Goal: Check status: Check status

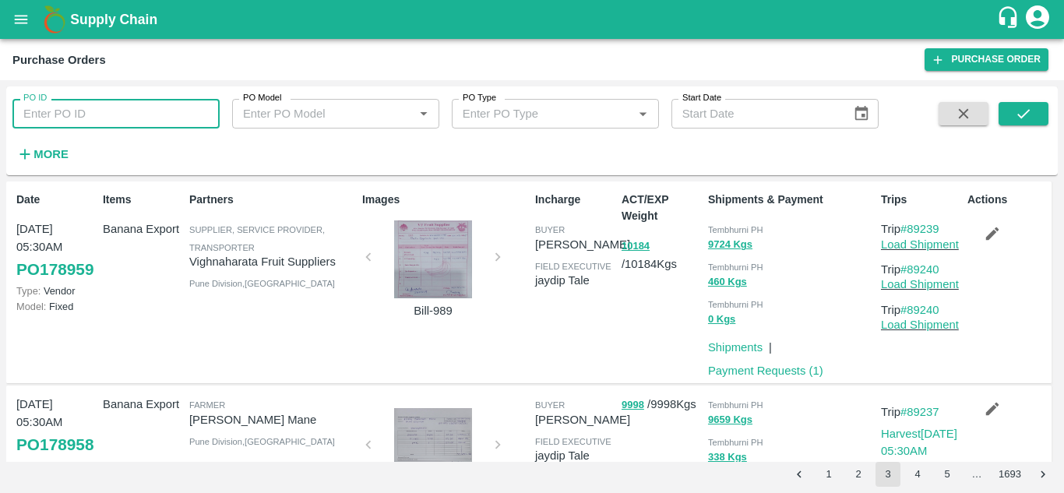
click at [67, 118] on input "PO ID" at bounding box center [115, 114] width 207 height 30
paste input "178946"
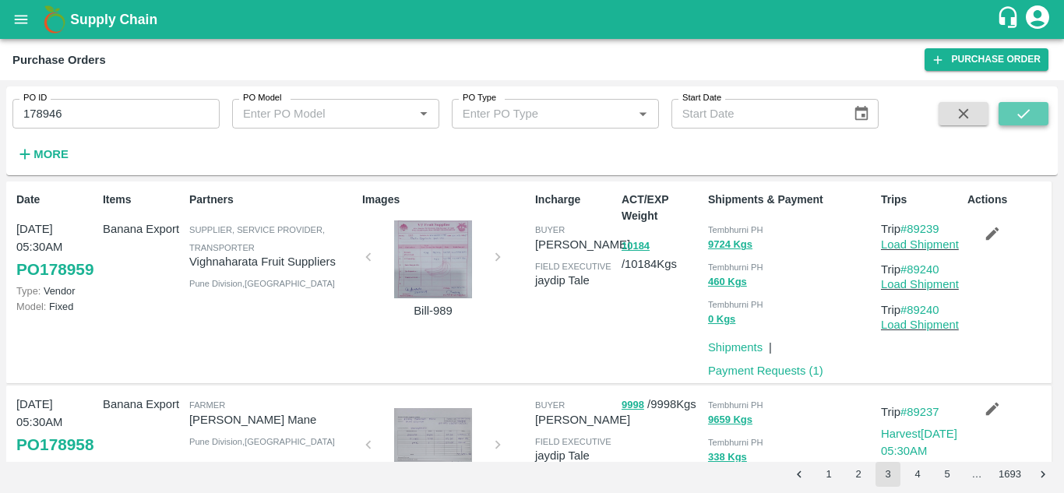
click at [1025, 106] on icon "submit" at bounding box center [1023, 113] width 17 height 17
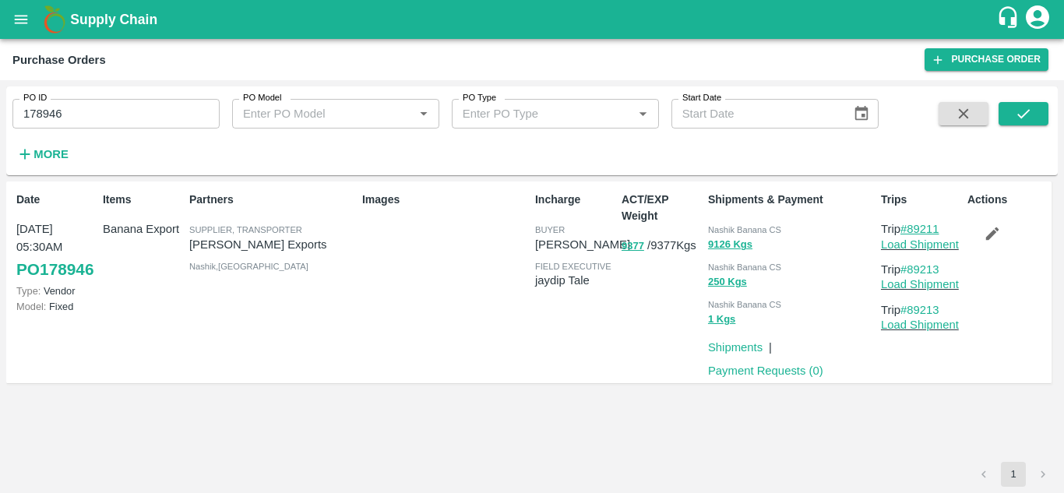
drag, startPoint x: 947, startPoint y: 230, endPoint x: 910, endPoint y: 224, distance: 37.0
click at [910, 224] on p "Trip #89211" at bounding box center [921, 229] width 80 height 17
copy link "89211"
click at [83, 104] on input "178946" at bounding box center [115, 114] width 207 height 30
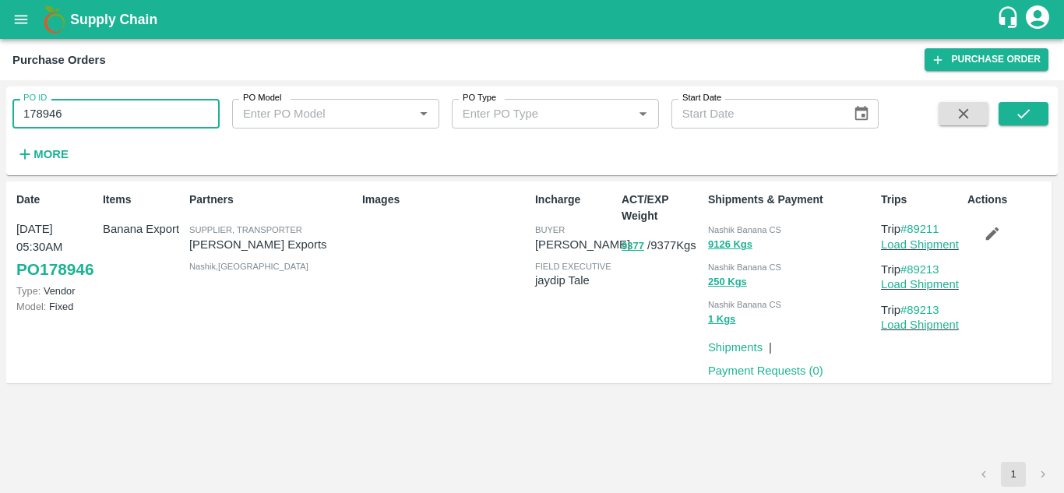
paste input "text"
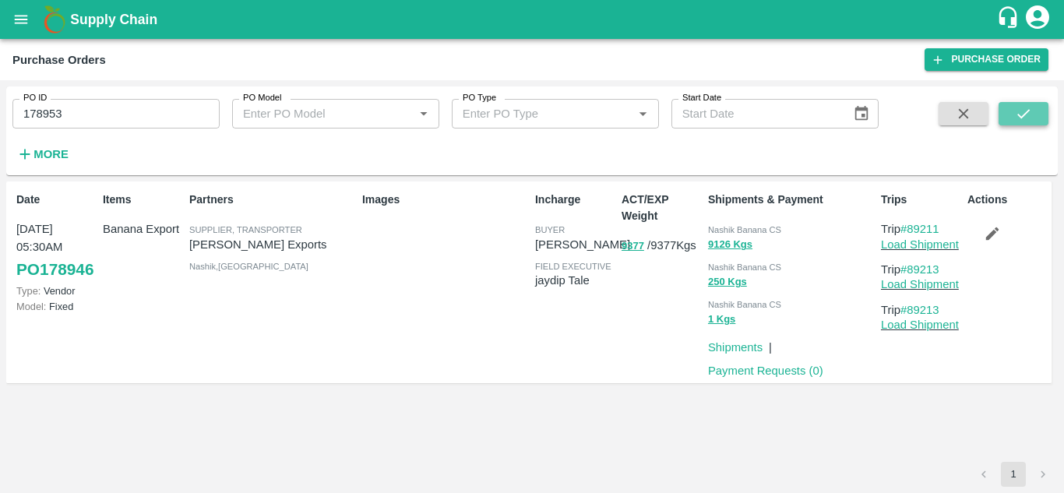
click at [1014, 108] on button "submit" at bounding box center [1024, 113] width 50 height 23
drag, startPoint x: 949, startPoint y: 222, endPoint x: 912, endPoint y: 217, distance: 37.8
click at [912, 217] on div "Trips Trip #89225 Load Shipment Trip #89226 Load Shipment Trip #89226 Load Ship…" at bounding box center [918, 282] width 86 height 194
copy link "89225"
click at [912, 217] on div "Trips Trip #89225 Load Shipment Trip #89226 Load Shipment Trip #89226 Load Ship…" at bounding box center [918, 282] width 86 height 194
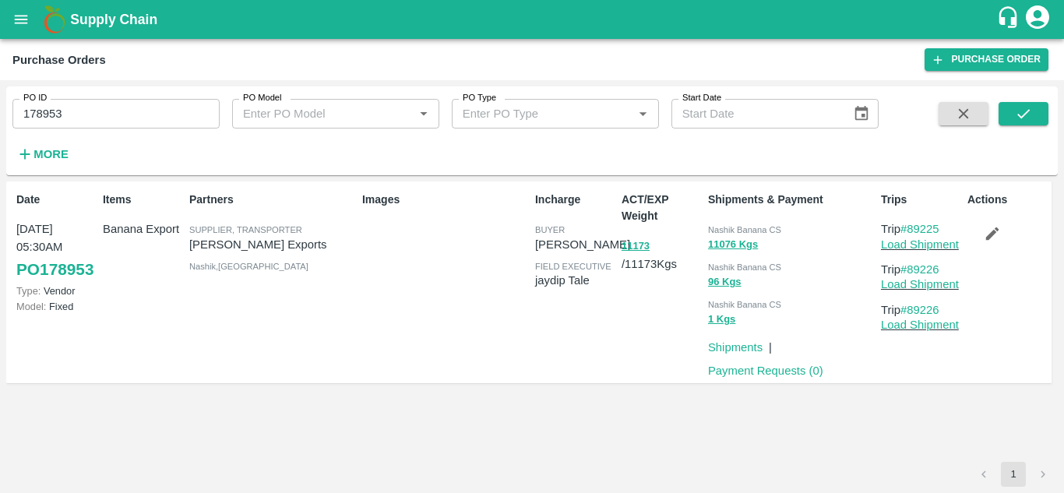
click at [665, 465] on div "1" at bounding box center [532, 474] width 1052 height 25
drag, startPoint x: 950, startPoint y: 227, endPoint x: 909, endPoint y: 221, distance: 41.7
click at [909, 221] on p "Trip #89225" at bounding box center [921, 229] width 80 height 17
copy link "89225"
drag, startPoint x: 111, startPoint y: 129, endPoint x: 88, endPoint y: 118, distance: 26.1
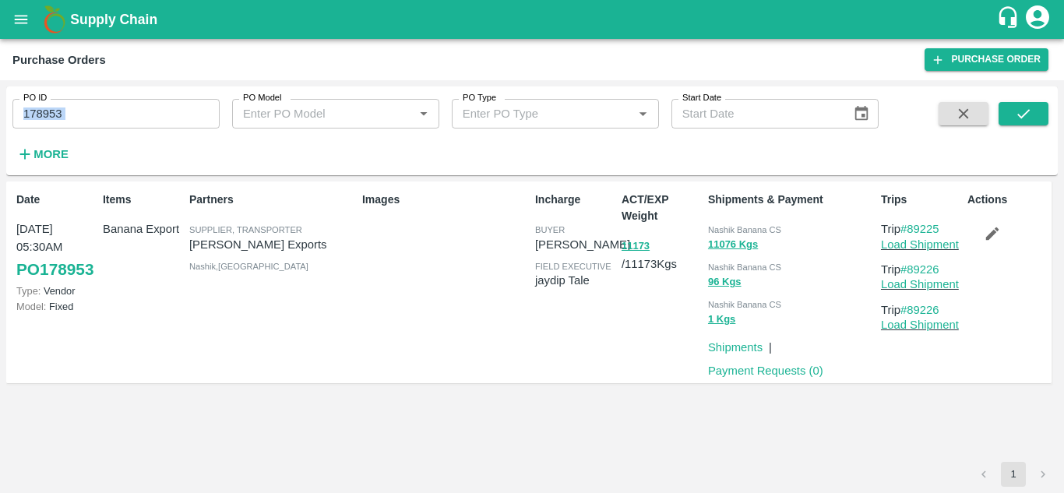
click at [88, 118] on div "PO ID 178953 PO ID PO Model PO Model   * PO Type PO Type   * Start Date Start D…" at bounding box center [439, 126] width 879 height 81
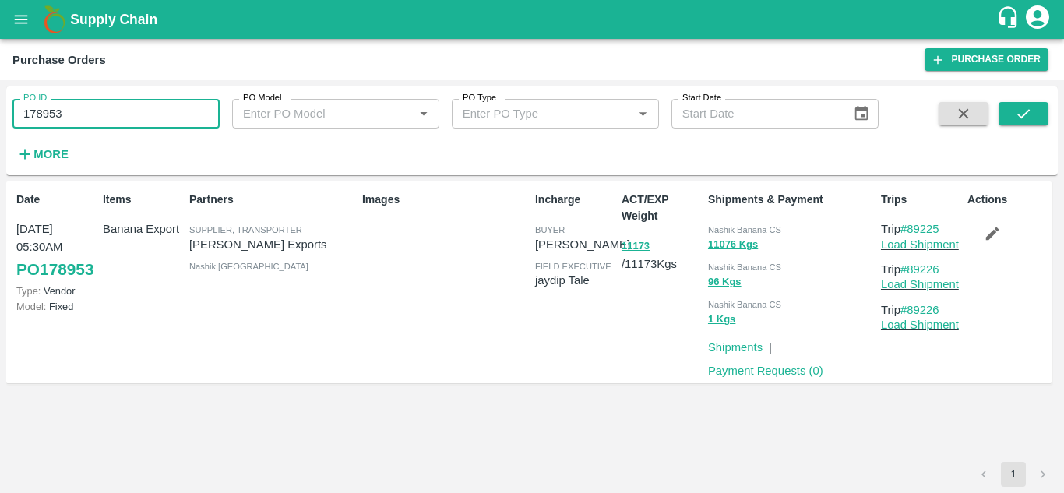
click at [88, 118] on input "178953" at bounding box center [115, 114] width 207 height 30
paste input "text"
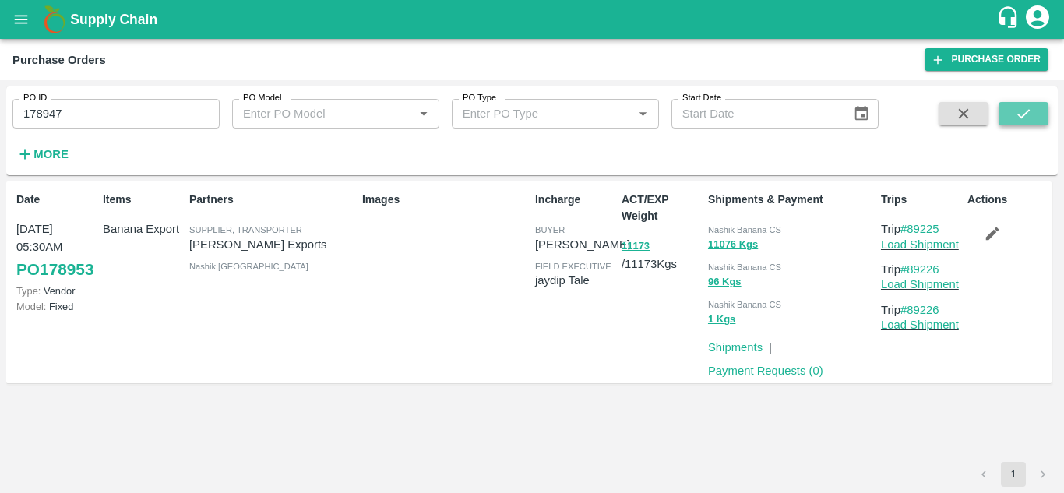
click at [1015, 108] on icon "submit" at bounding box center [1023, 113] width 17 height 17
drag, startPoint x: 951, startPoint y: 229, endPoint x: 911, endPoint y: 228, distance: 39.7
click at [911, 228] on p "Trip #89212" at bounding box center [921, 229] width 80 height 17
copy link "89212"
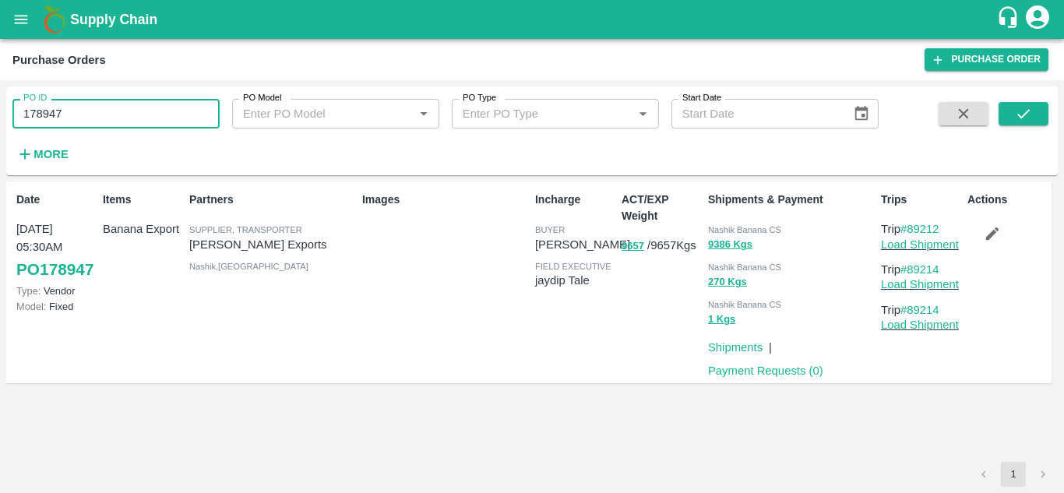
click at [77, 126] on input "178947" at bounding box center [115, 114] width 207 height 30
paste input "text"
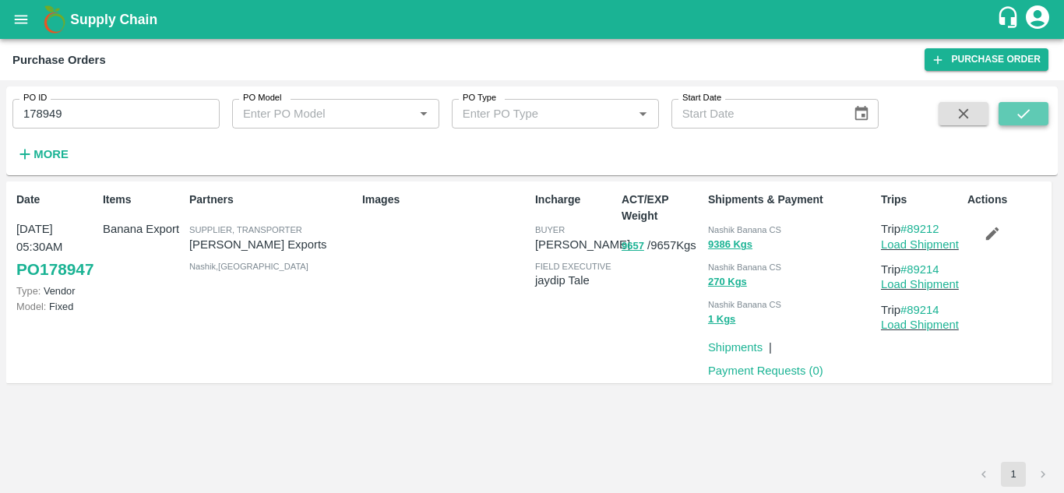
click at [1023, 122] on icon "submit" at bounding box center [1023, 113] width 17 height 17
drag, startPoint x: 954, startPoint y: 226, endPoint x: 914, endPoint y: 228, distance: 39.8
click at [914, 228] on p "Trip #89217" at bounding box center [921, 229] width 80 height 17
click at [847, 452] on div "Date 30 Sep, 05:30AM PO 178949 Type: Vendor Model: Fixed Items Banana Export Pa…" at bounding box center [532, 322] width 1052 height 281
drag, startPoint x: 946, startPoint y: 235, endPoint x: 911, endPoint y: 233, distance: 35.1
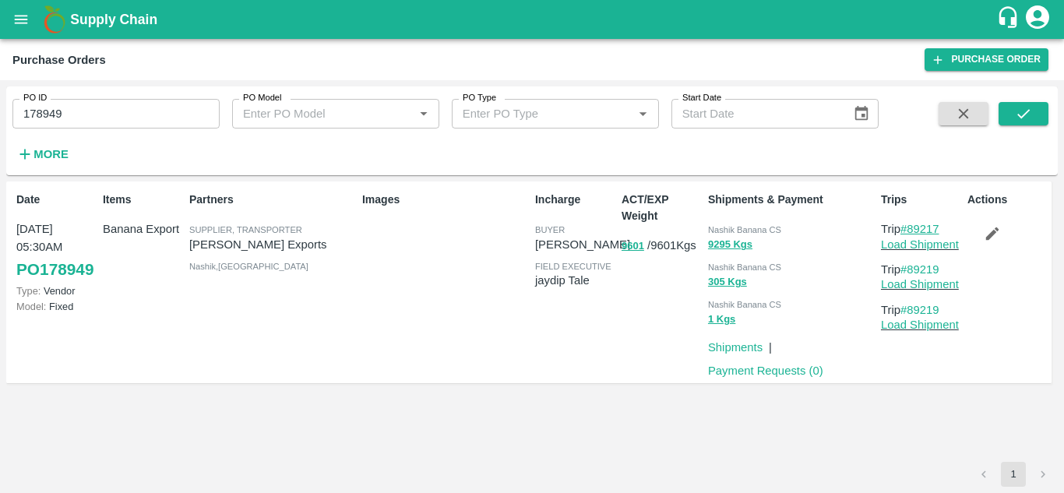
click at [911, 233] on p "Trip #89217" at bounding box center [921, 229] width 80 height 17
copy link "89217"
click at [93, 119] on input "178949" at bounding box center [115, 114] width 207 height 30
paste input "text"
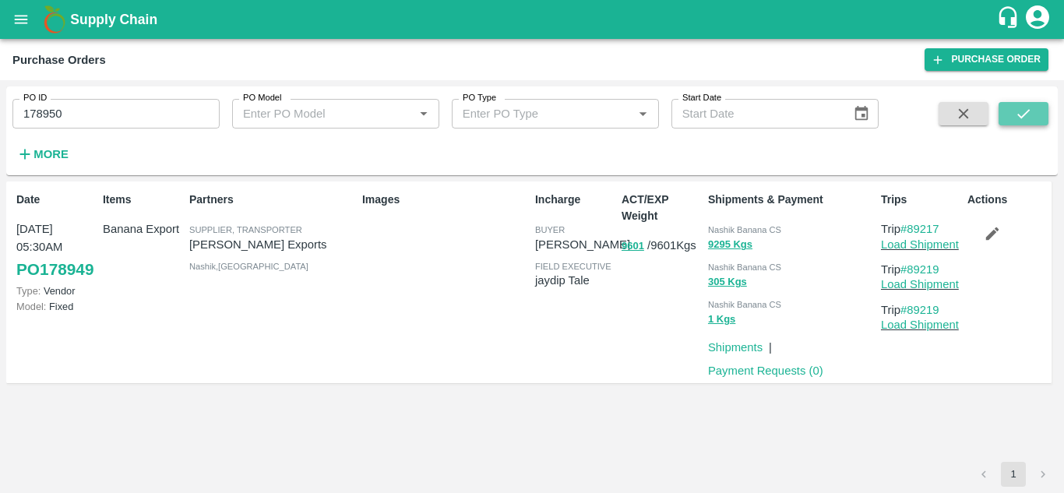
click at [1013, 110] on button "submit" at bounding box center [1024, 113] width 50 height 23
drag, startPoint x: 955, startPoint y: 228, endPoint x: 913, endPoint y: 228, distance: 42.1
click at [913, 228] on p "Trip #89218" at bounding box center [921, 229] width 80 height 17
copy link "89218"
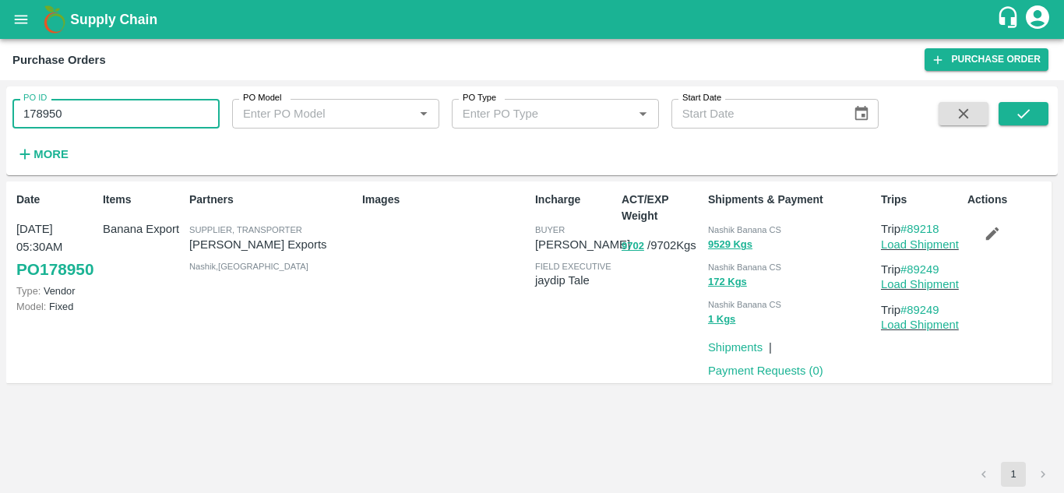
click at [72, 110] on input "178950" at bounding box center [115, 114] width 207 height 30
paste input "text"
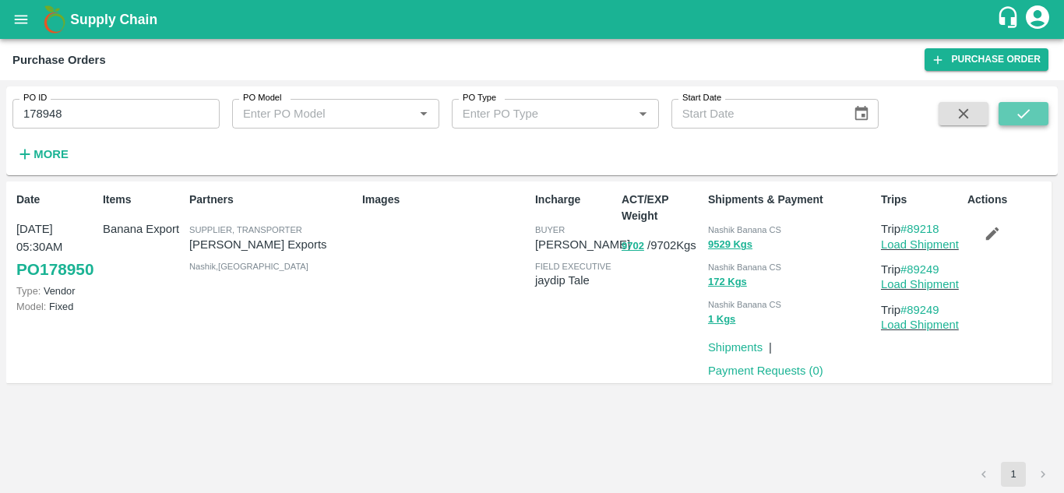
click at [1020, 115] on icon "submit" at bounding box center [1024, 113] width 12 height 9
drag, startPoint x: 955, startPoint y: 227, endPoint x: 910, endPoint y: 225, distance: 44.4
click at [910, 225] on p "Trip #89215" at bounding box center [921, 229] width 80 height 17
copy link "89215"
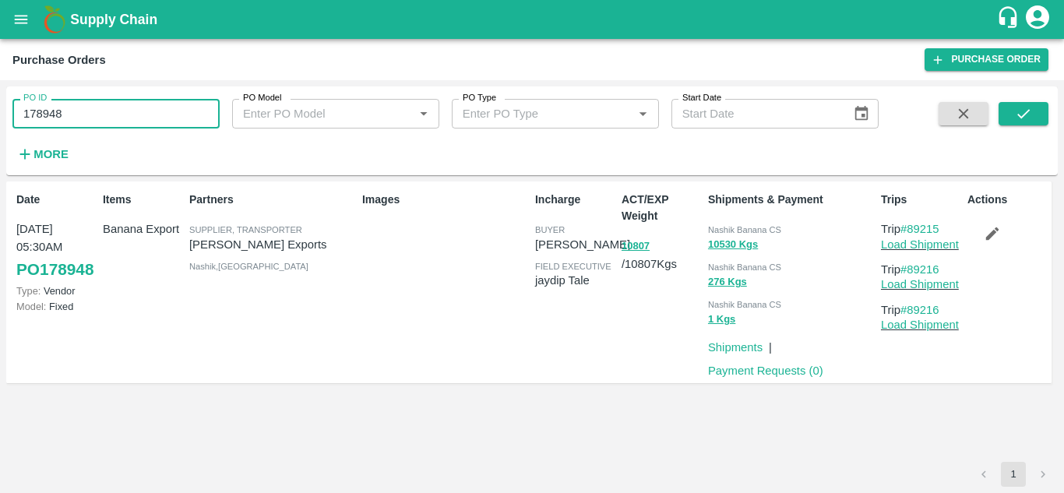
click at [94, 122] on input "178948" at bounding box center [115, 114] width 207 height 30
paste input "text"
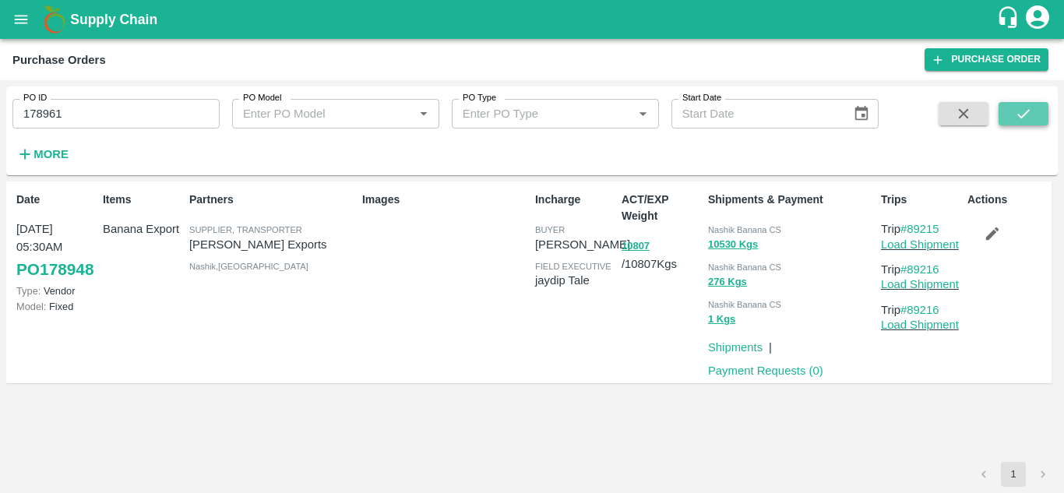
click at [1029, 113] on icon "submit" at bounding box center [1023, 113] width 17 height 17
drag, startPoint x: 951, startPoint y: 231, endPoint x: 909, endPoint y: 231, distance: 41.3
click at [909, 231] on p "Trip #89243" at bounding box center [921, 229] width 80 height 17
copy link "89243"
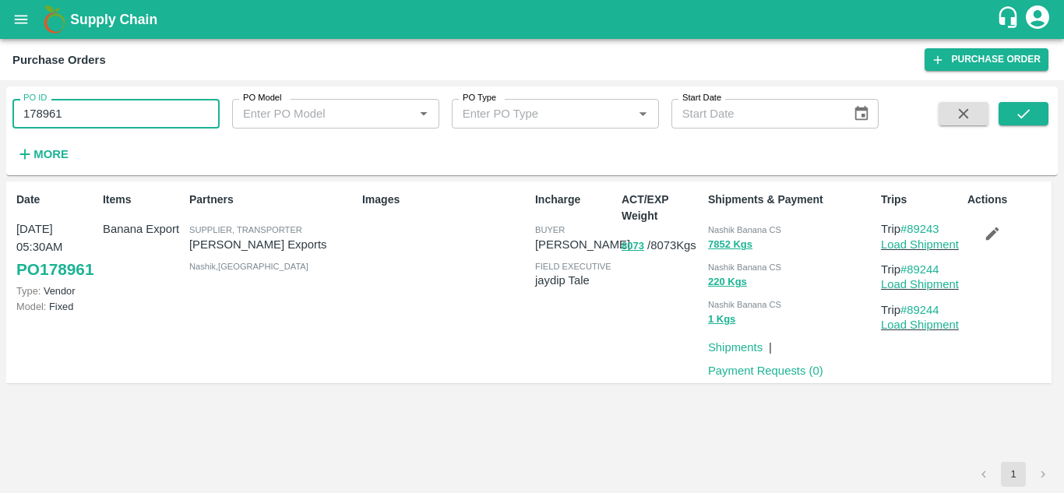
click at [75, 118] on input "178961" at bounding box center [115, 114] width 207 height 30
paste input "text"
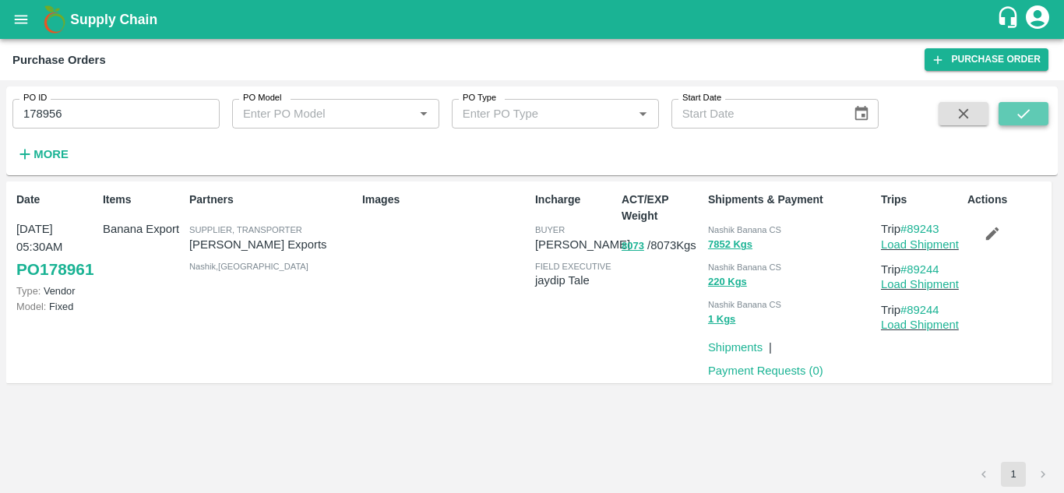
click at [1031, 115] on icon "submit" at bounding box center [1023, 113] width 17 height 17
drag, startPoint x: 950, startPoint y: 223, endPoint x: 912, endPoint y: 229, distance: 37.9
click at [912, 229] on p "Trip #89230" at bounding box center [921, 229] width 80 height 17
copy link "89230"
click at [107, 115] on input "178956" at bounding box center [115, 114] width 207 height 30
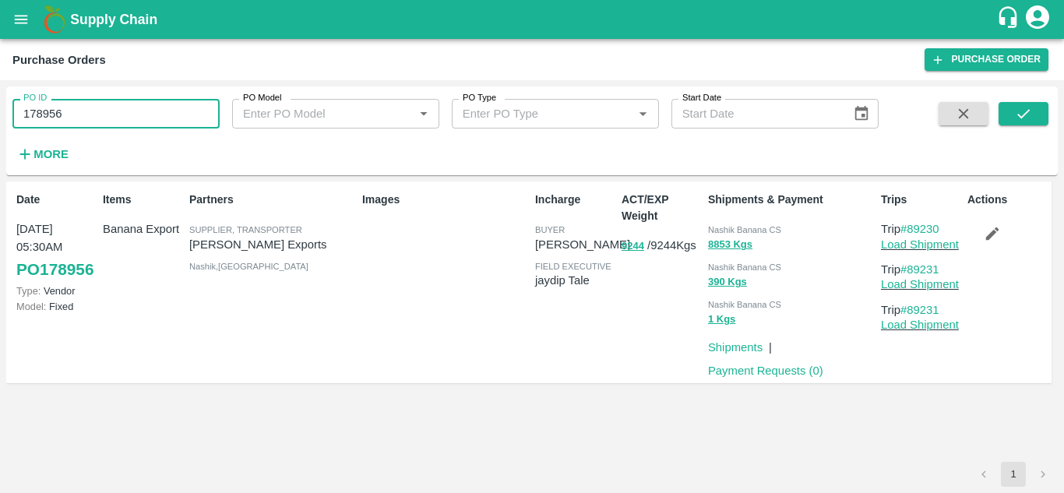
click at [107, 115] on input "178956" at bounding box center [115, 114] width 207 height 30
paste input "text"
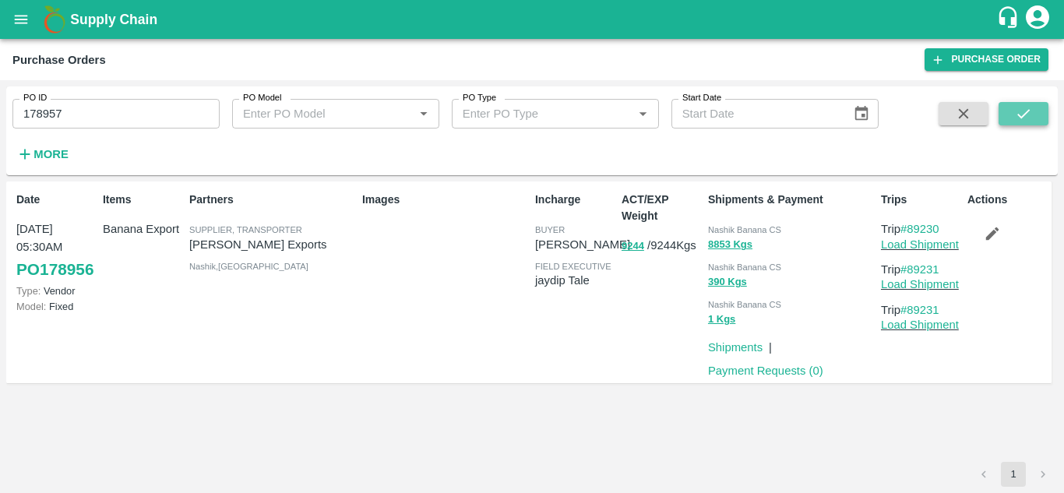
click at [1025, 113] on icon "submit" at bounding box center [1023, 113] width 17 height 17
drag, startPoint x: 951, startPoint y: 228, endPoint x: 912, endPoint y: 229, distance: 38.2
click at [912, 229] on p "Trip #89232" at bounding box center [921, 229] width 80 height 17
copy link "89232"
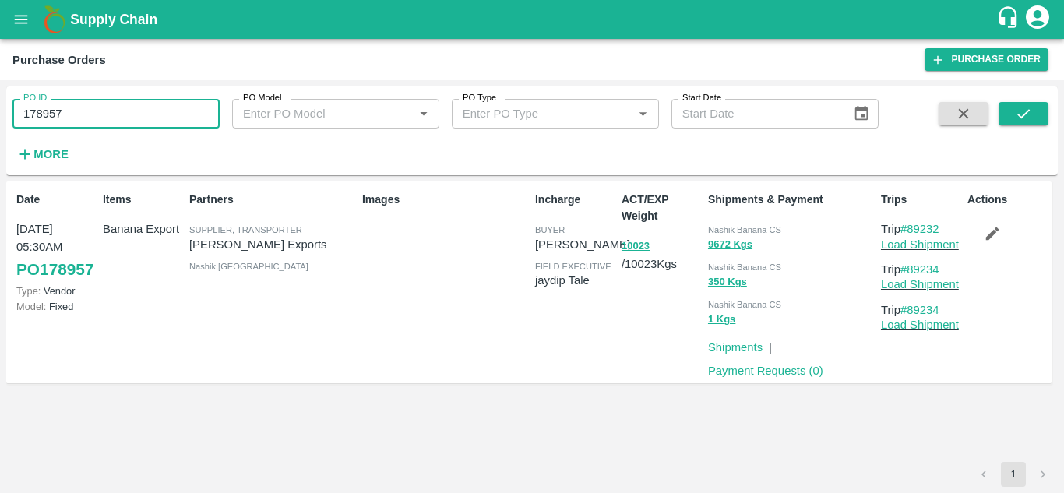
click at [79, 111] on input "178957" at bounding box center [115, 114] width 207 height 30
paste input "text"
type input "178965"
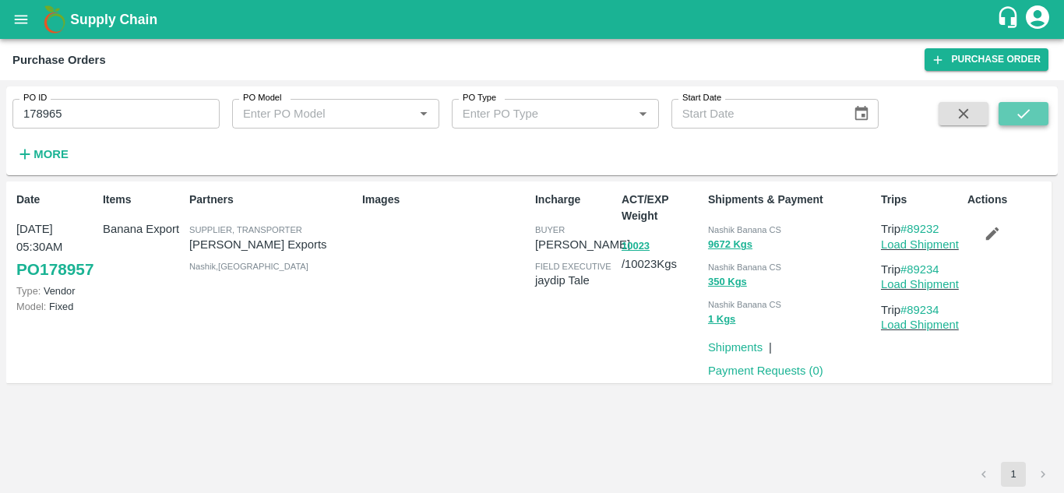
click at [1031, 111] on icon "submit" at bounding box center [1023, 113] width 17 height 17
drag, startPoint x: 952, startPoint y: 235, endPoint x: 911, endPoint y: 231, distance: 41.5
click at [911, 231] on p "Trip #89246" at bounding box center [921, 229] width 80 height 17
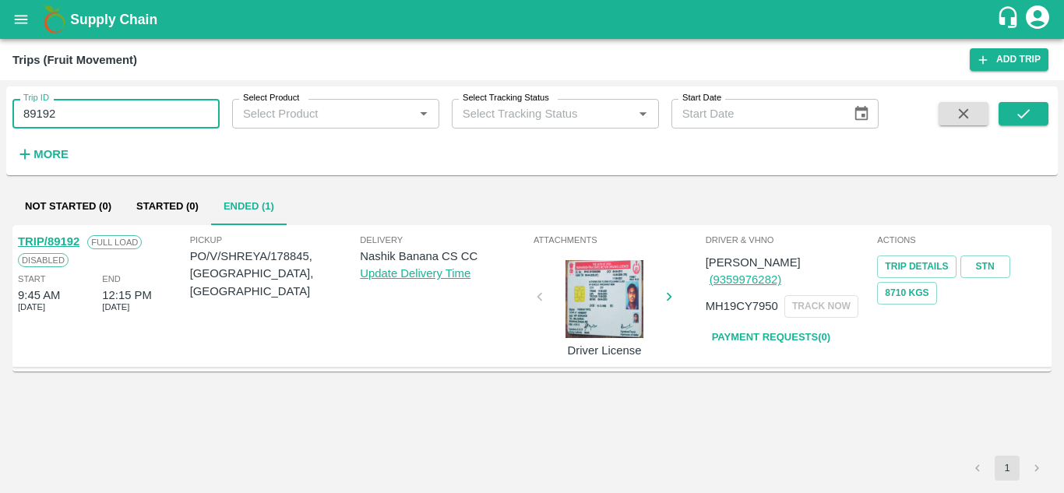
click at [86, 108] on input "89192" at bounding box center [115, 114] width 207 height 30
paste input "text"
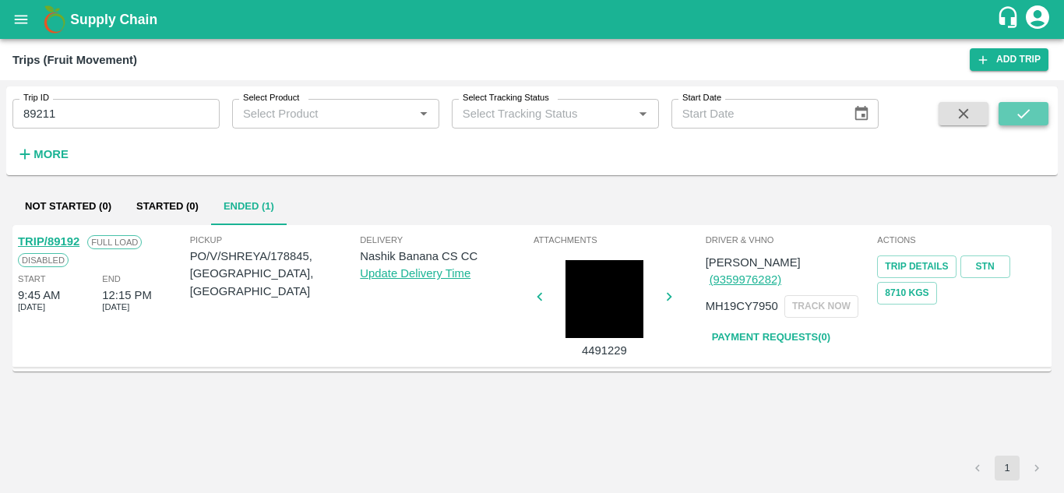
click at [1020, 109] on icon "submit" at bounding box center [1023, 113] width 17 height 17
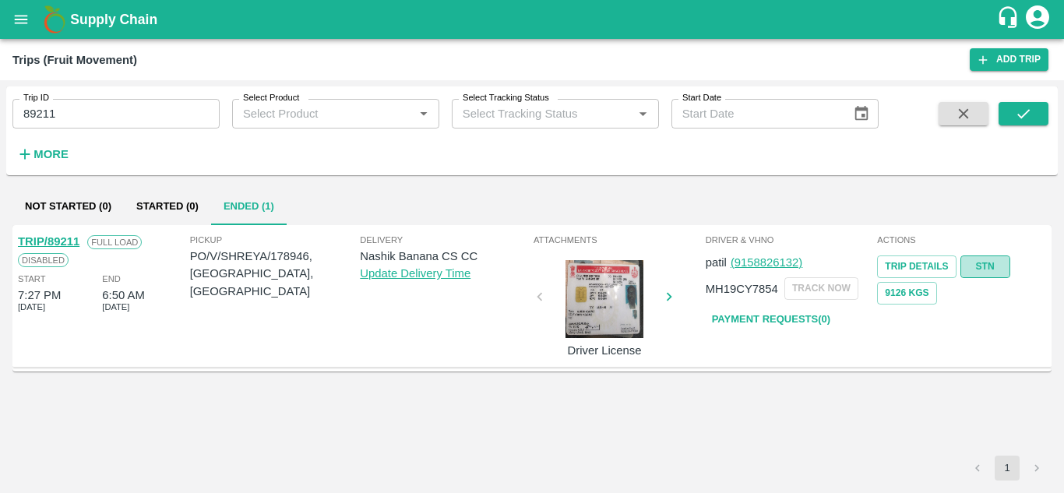
click at [978, 263] on link "STN" at bounding box center [986, 267] width 50 height 23
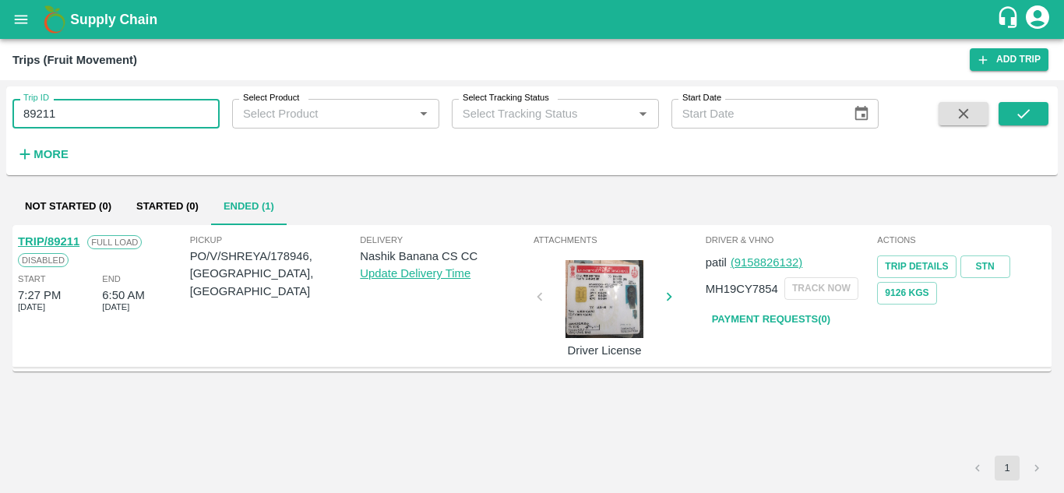
click at [90, 110] on input "89211" at bounding box center [115, 114] width 207 height 30
paste input "text"
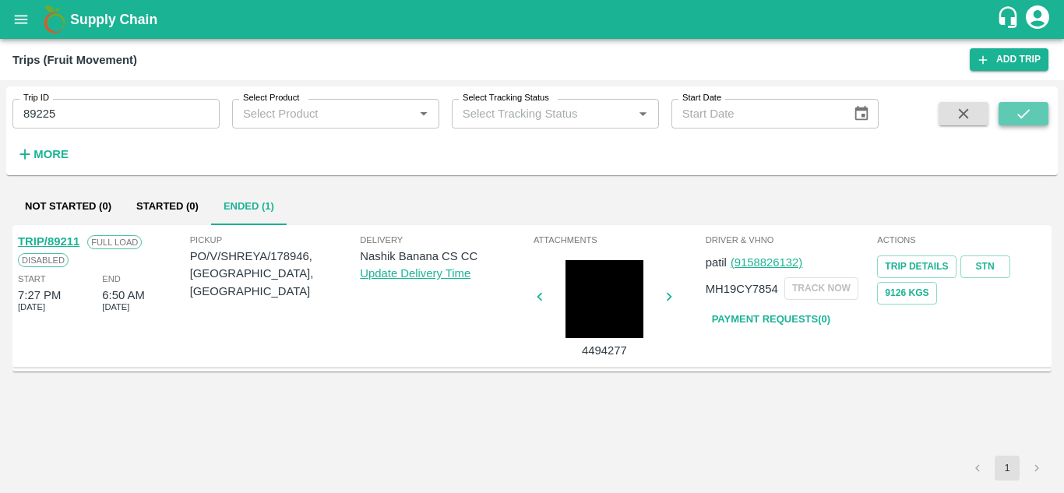
click at [1026, 111] on icon "submit" at bounding box center [1023, 113] width 17 height 17
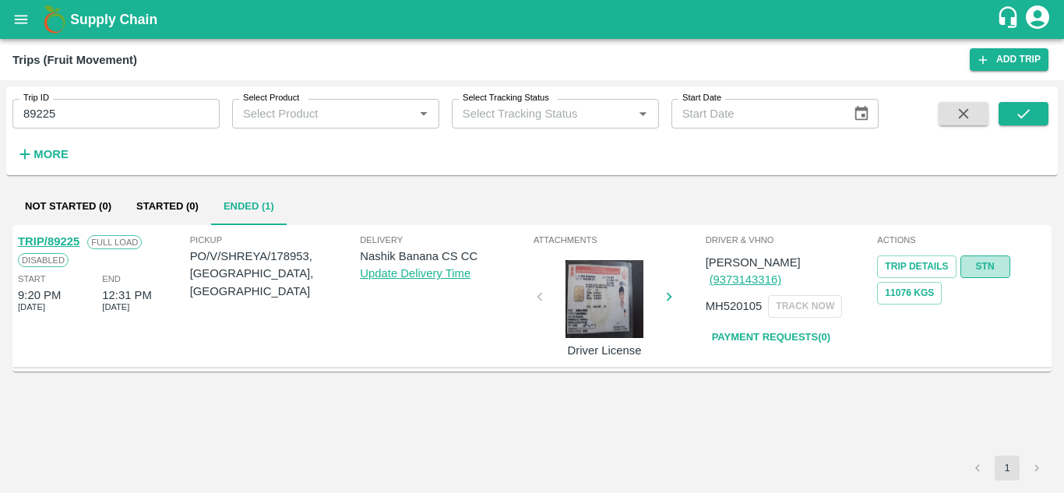
click at [995, 261] on link "STN" at bounding box center [986, 267] width 50 height 23
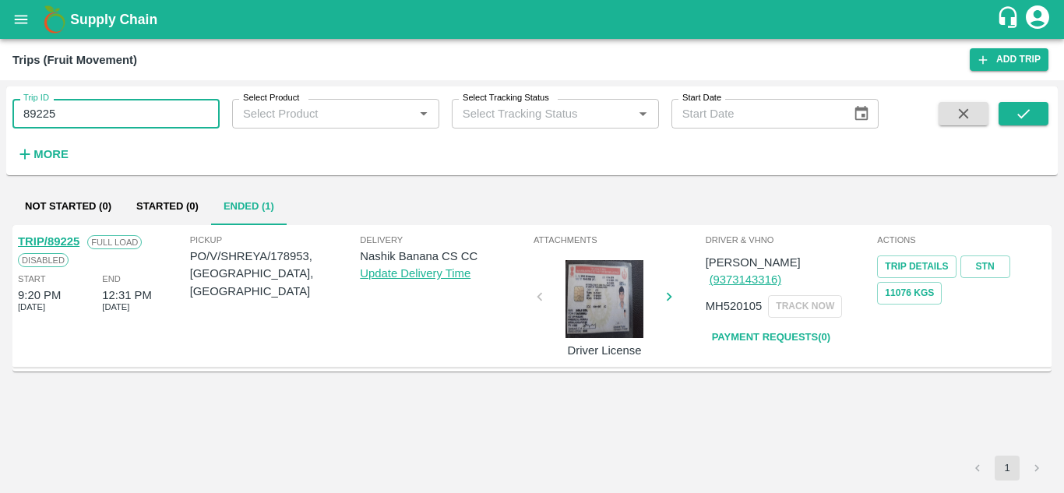
click at [76, 120] on input "89225" at bounding box center [115, 114] width 207 height 30
paste input "text"
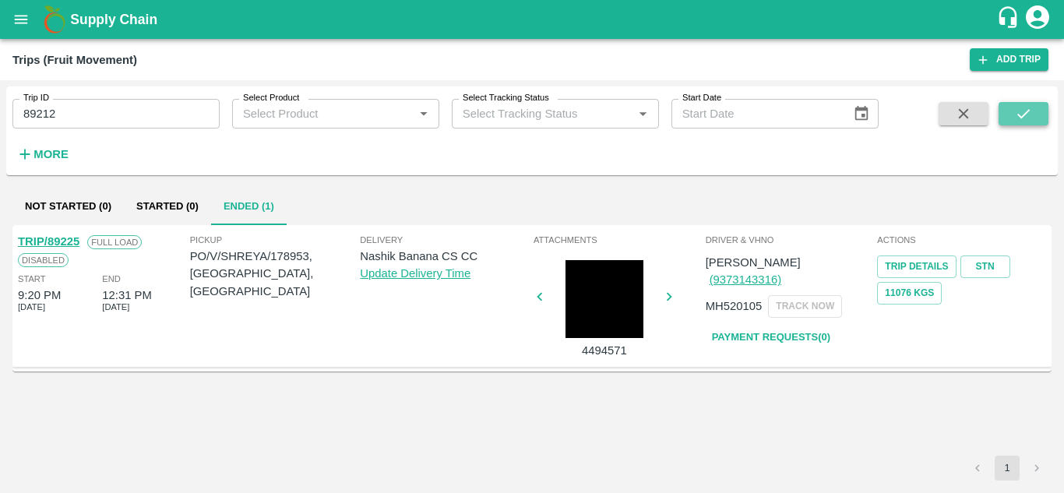
click at [1029, 110] on icon "submit" at bounding box center [1023, 113] width 17 height 17
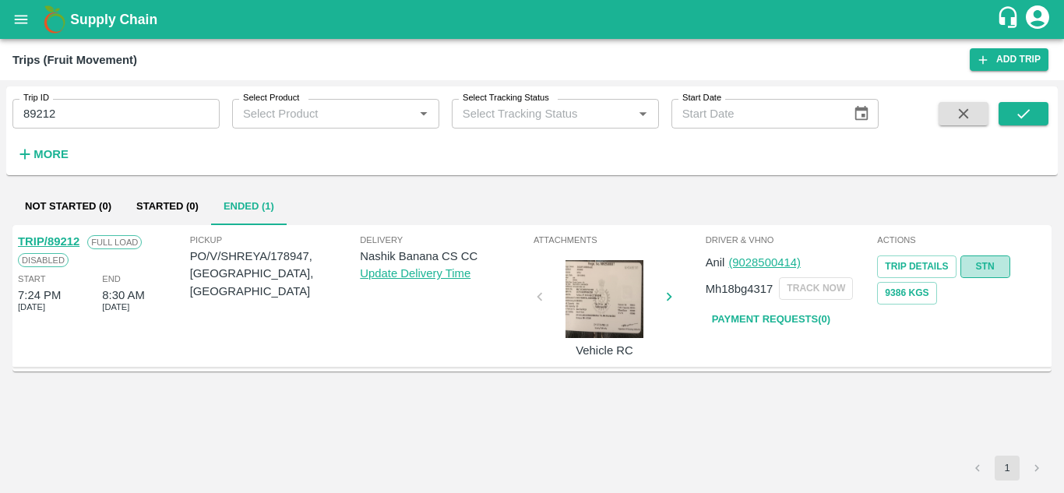
click at [991, 262] on link "STN" at bounding box center [986, 267] width 50 height 23
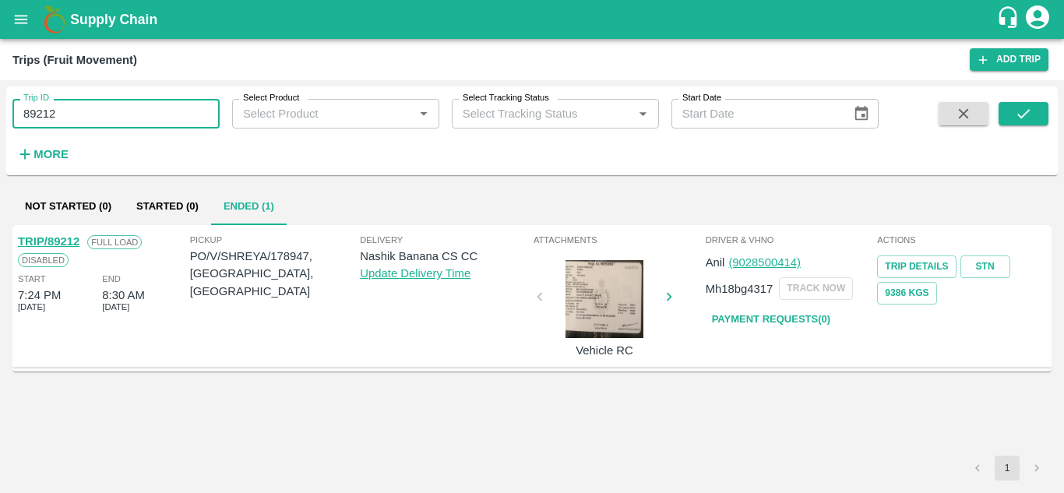
click at [99, 118] on input "89212" at bounding box center [115, 114] width 207 height 30
paste input "text"
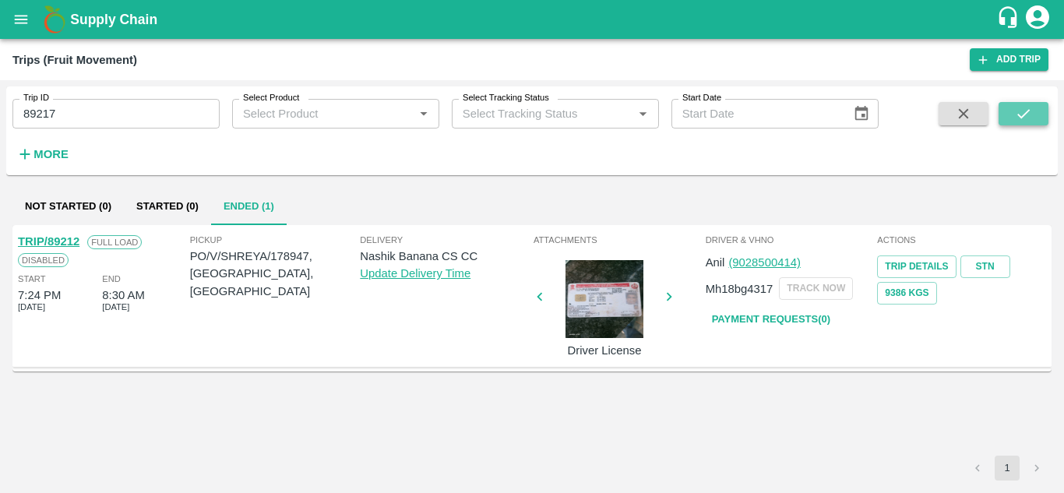
click at [1039, 108] on button "submit" at bounding box center [1024, 113] width 50 height 23
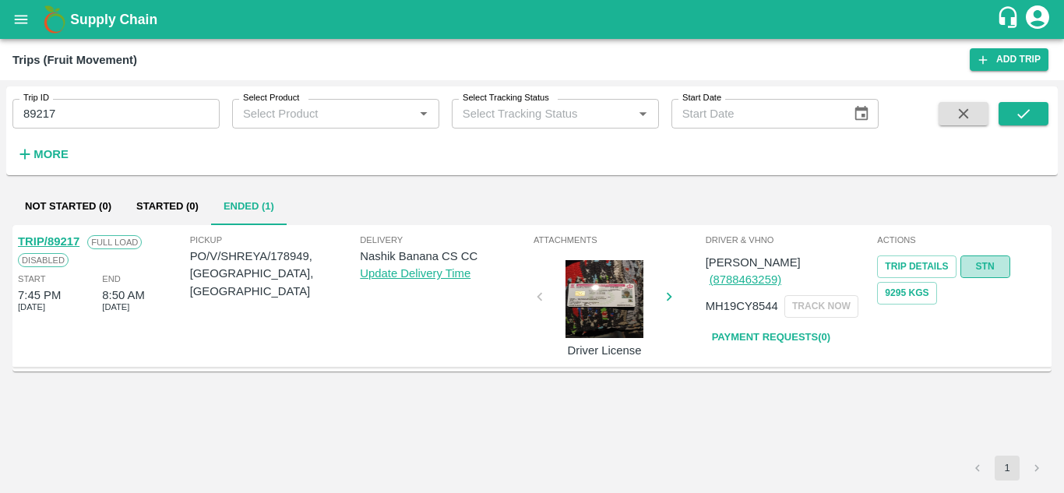
click at [990, 263] on link "STN" at bounding box center [986, 267] width 50 height 23
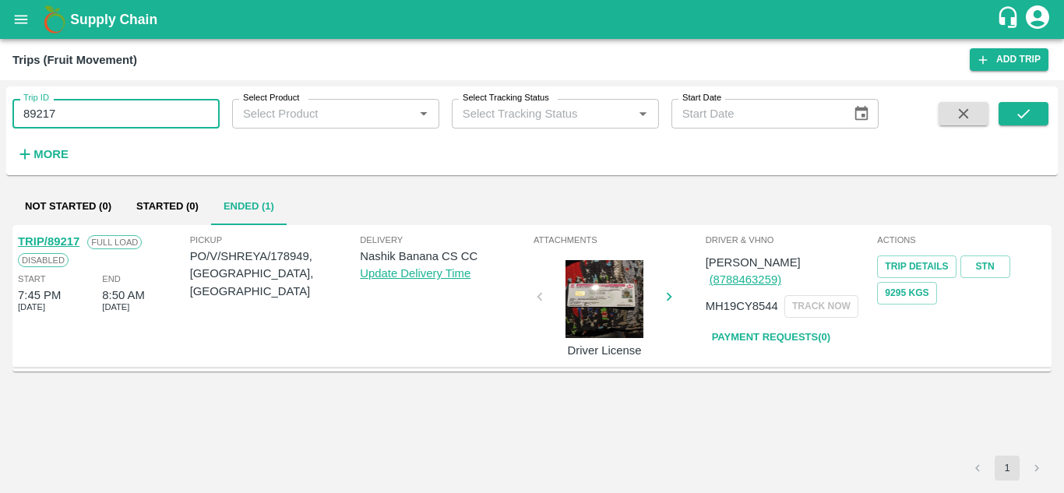
click at [100, 103] on input "89217" at bounding box center [115, 114] width 207 height 30
paste input "text"
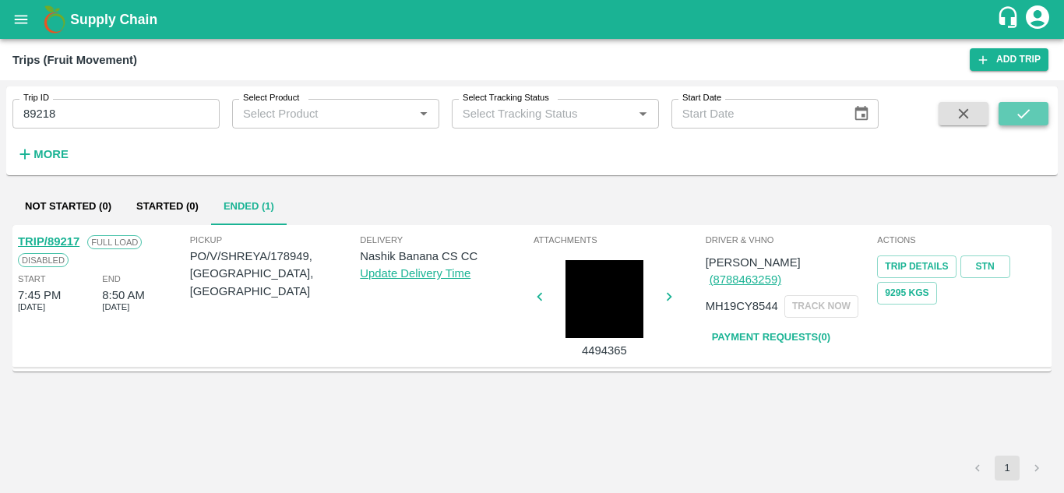
click at [1031, 118] on icon "submit" at bounding box center [1023, 113] width 17 height 17
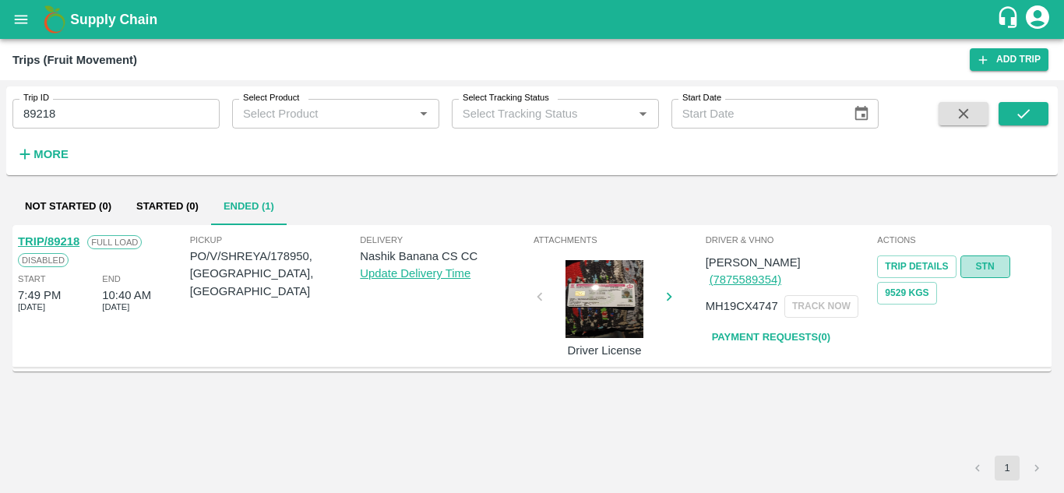
click at [992, 271] on link "STN" at bounding box center [986, 267] width 50 height 23
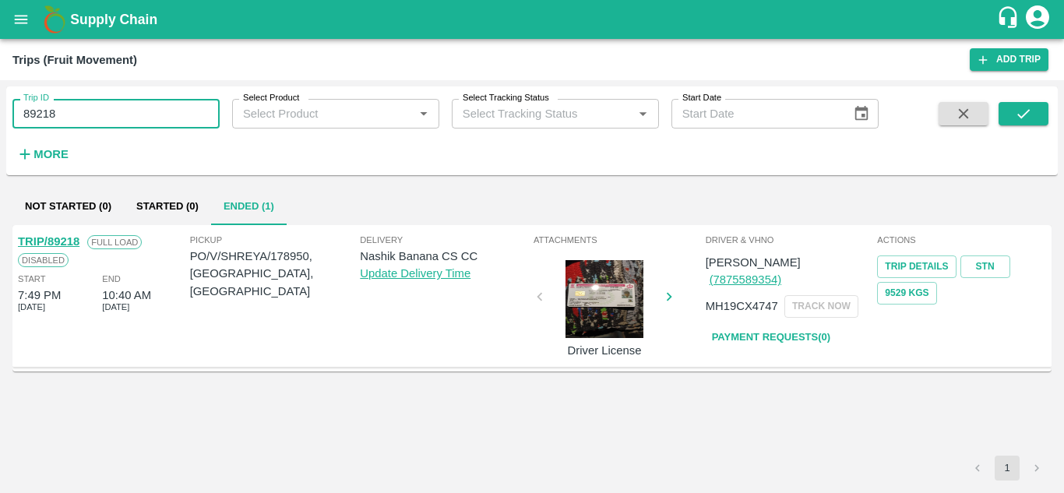
click at [104, 118] on input "89218" at bounding box center [115, 114] width 207 height 30
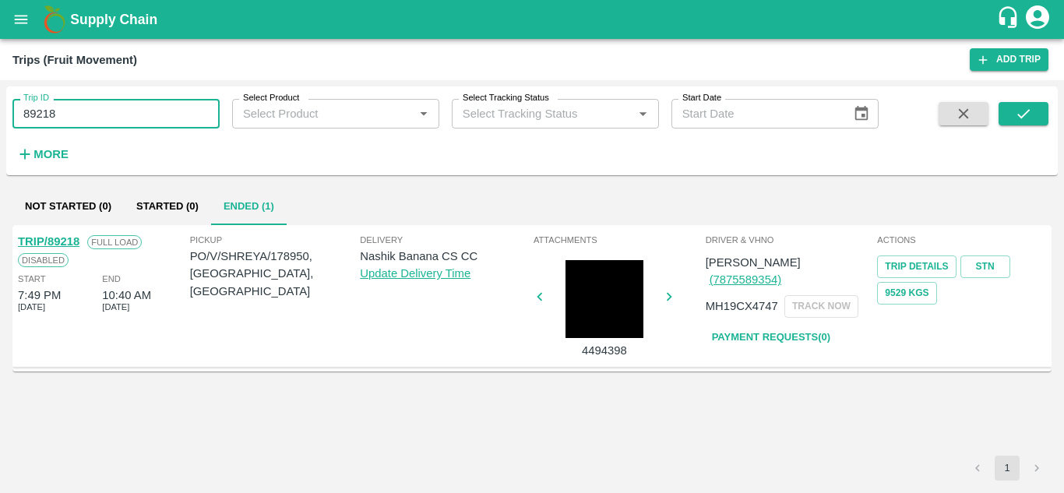
click at [104, 118] on input "89218" at bounding box center [115, 114] width 207 height 30
paste input "text"
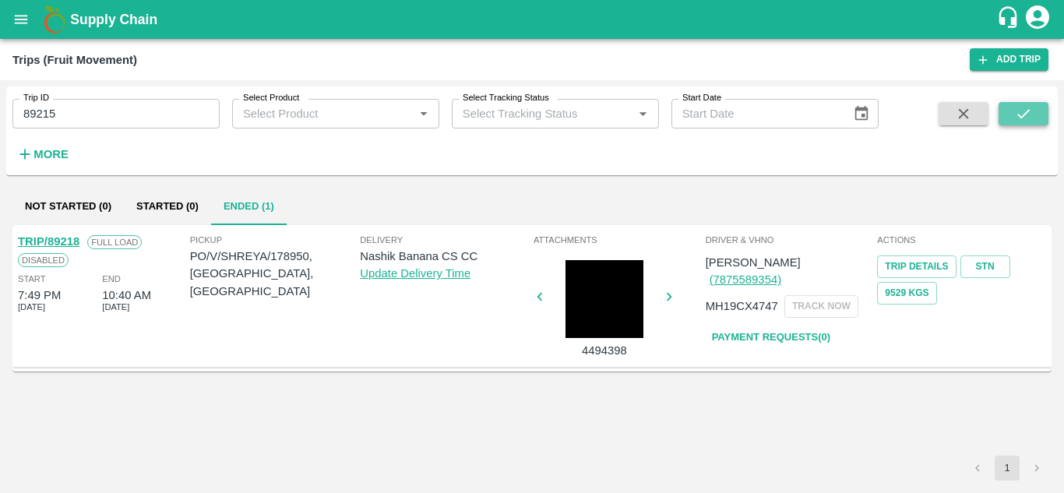
click at [1025, 115] on icon "submit" at bounding box center [1024, 113] width 12 height 9
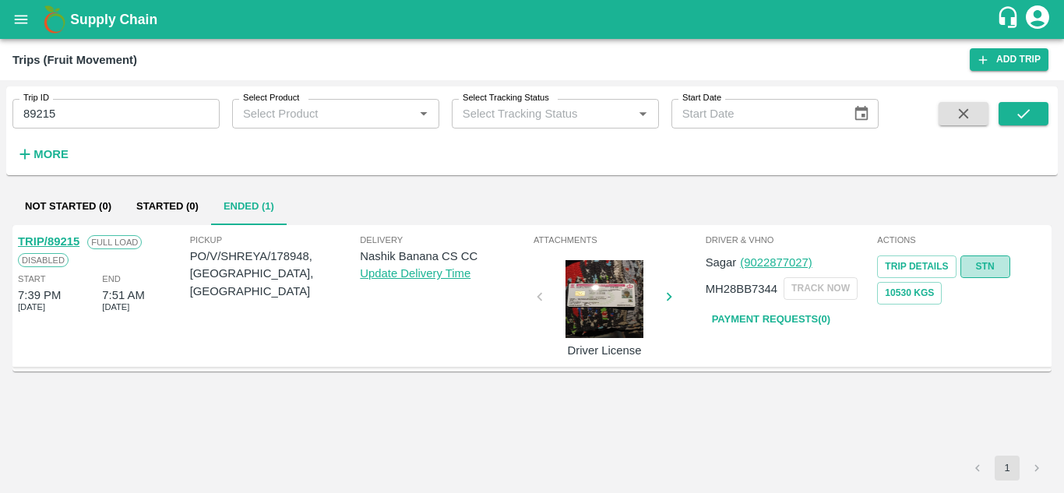
click at [989, 263] on link "STN" at bounding box center [986, 267] width 50 height 23
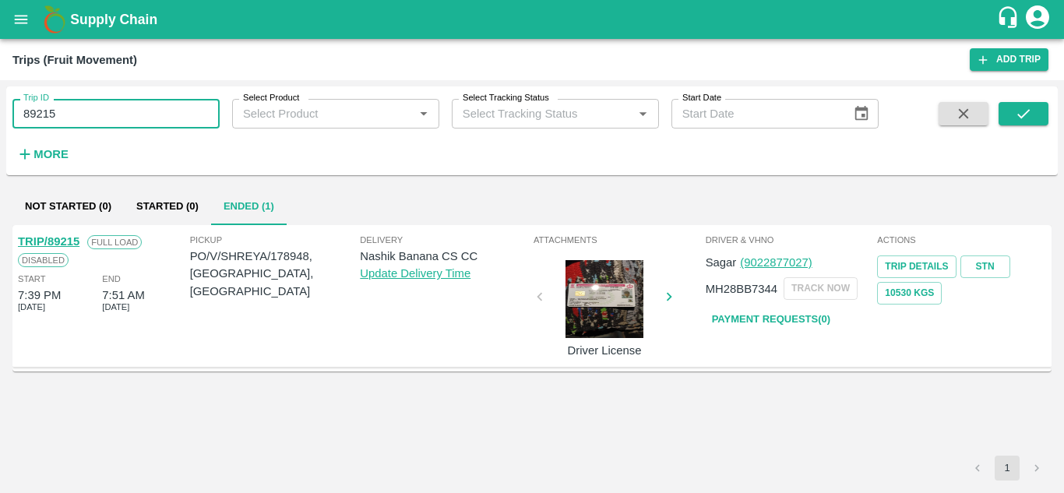
click at [64, 119] on input "89215" at bounding box center [115, 114] width 207 height 30
paste input "text"
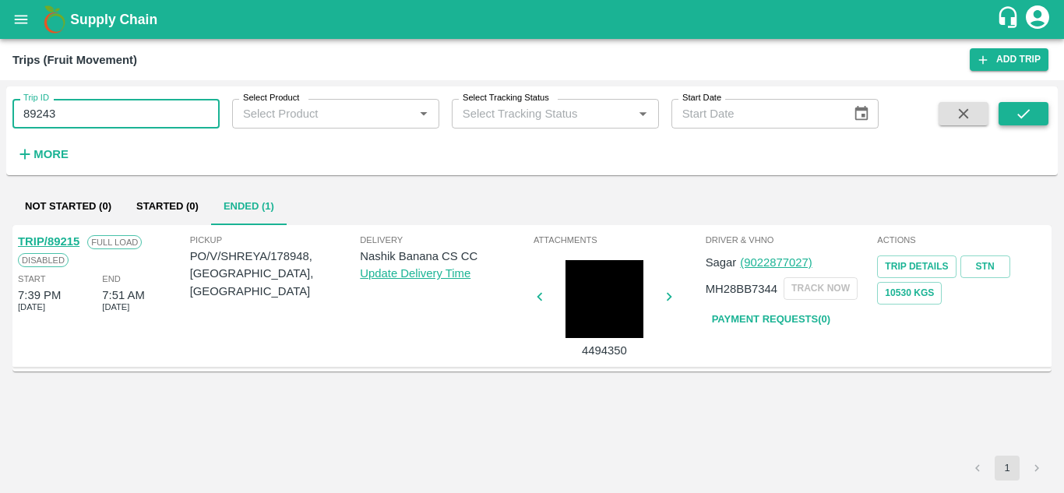
click at [1030, 111] on icon "submit" at bounding box center [1023, 113] width 17 height 17
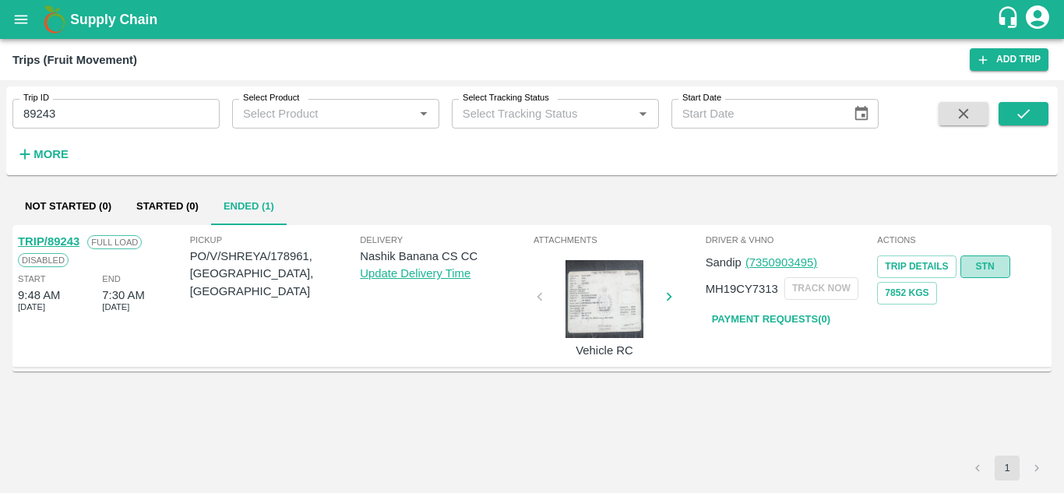
click at [989, 263] on link "STN" at bounding box center [986, 267] width 50 height 23
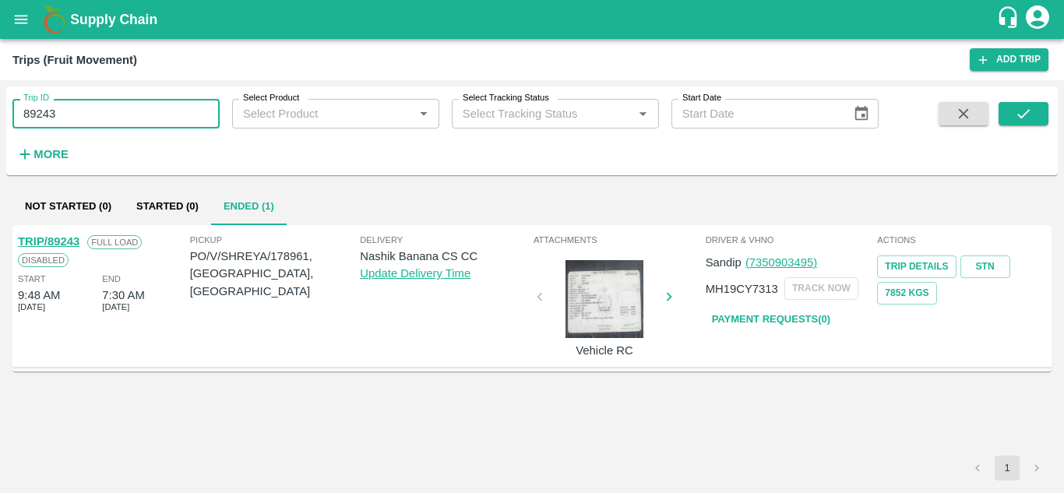
click at [72, 120] on input "89243" at bounding box center [115, 114] width 207 height 30
paste input "text"
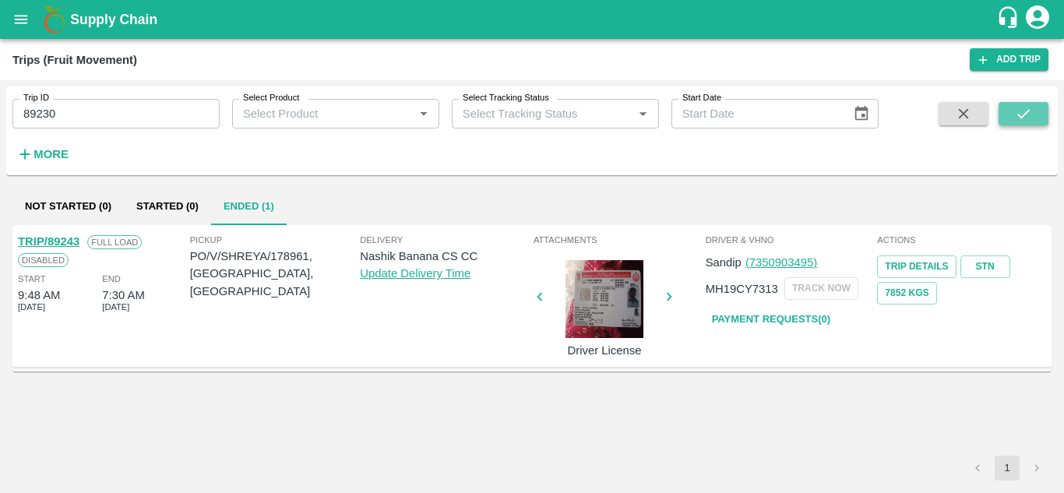
click at [1036, 111] on button "submit" at bounding box center [1024, 113] width 50 height 23
click at [971, 262] on link "STN" at bounding box center [986, 267] width 50 height 23
click at [111, 125] on input "89230" at bounding box center [115, 114] width 207 height 30
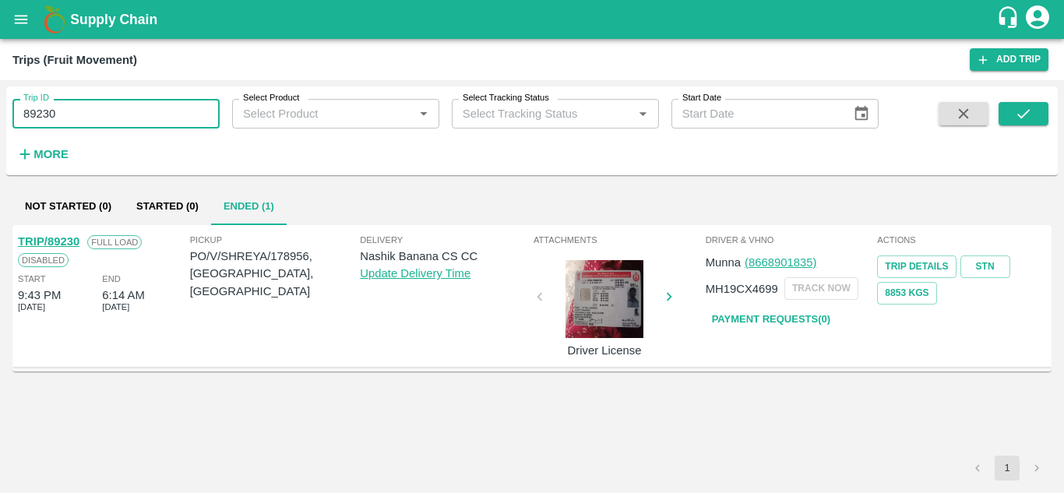
click at [111, 125] on input "89230" at bounding box center [115, 114] width 207 height 30
paste input "text"
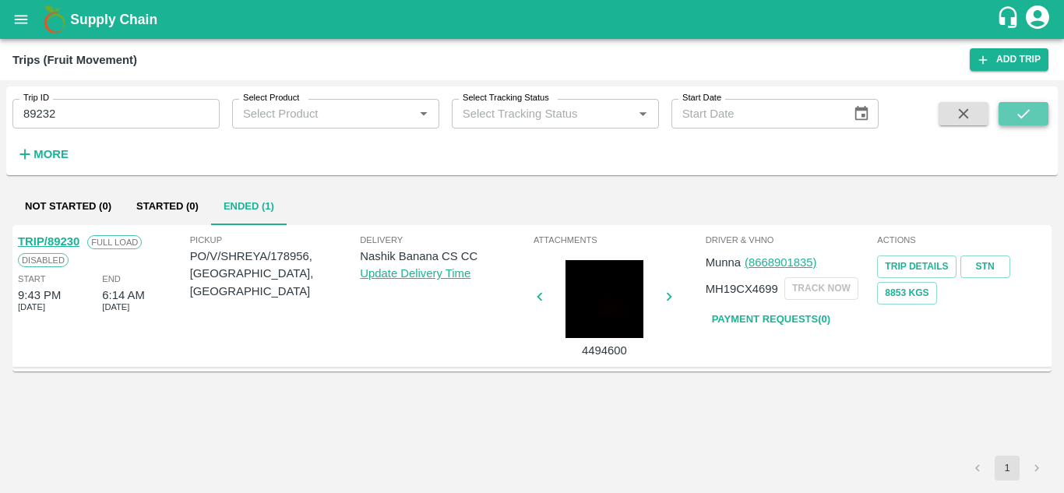
click at [1008, 111] on button "submit" at bounding box center [1024, 113] width 50 height 23
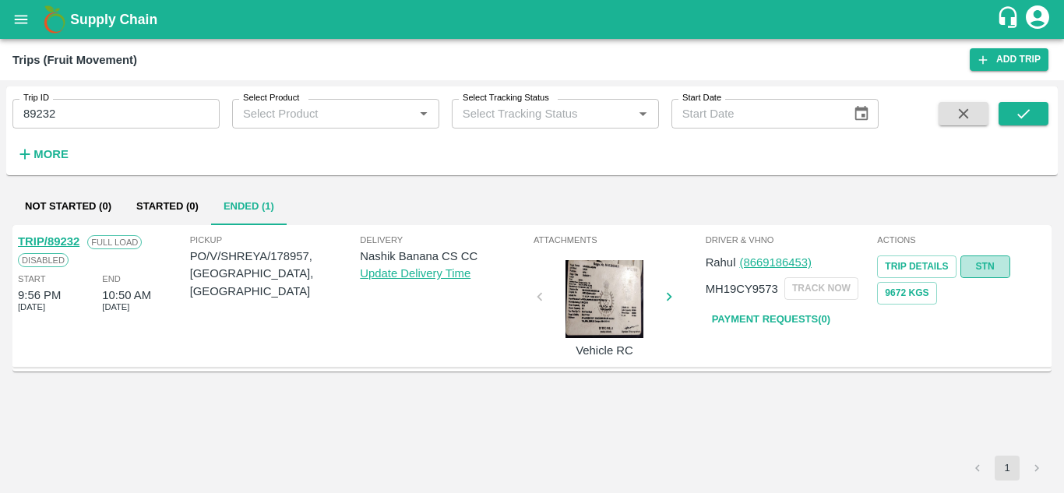
click at [979, 261] on link "STN" at bounding box center [986, 267] width 50 height 23
click at [111, 106] on input "89232" at bounding box center [115, 114] width 207 height 30
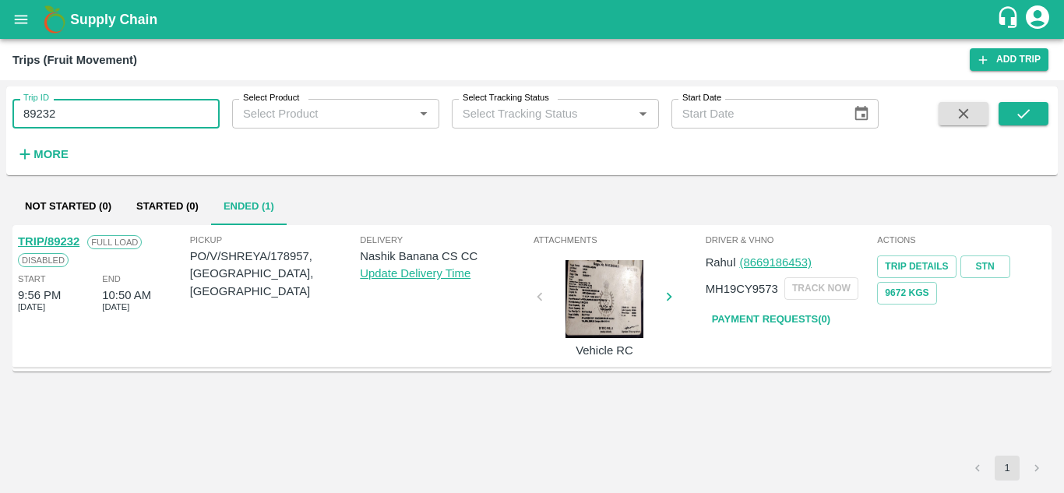
click at [111, 106] on input "89232" at bounding box center [115, 114] width 207 height 30
paste input "text"
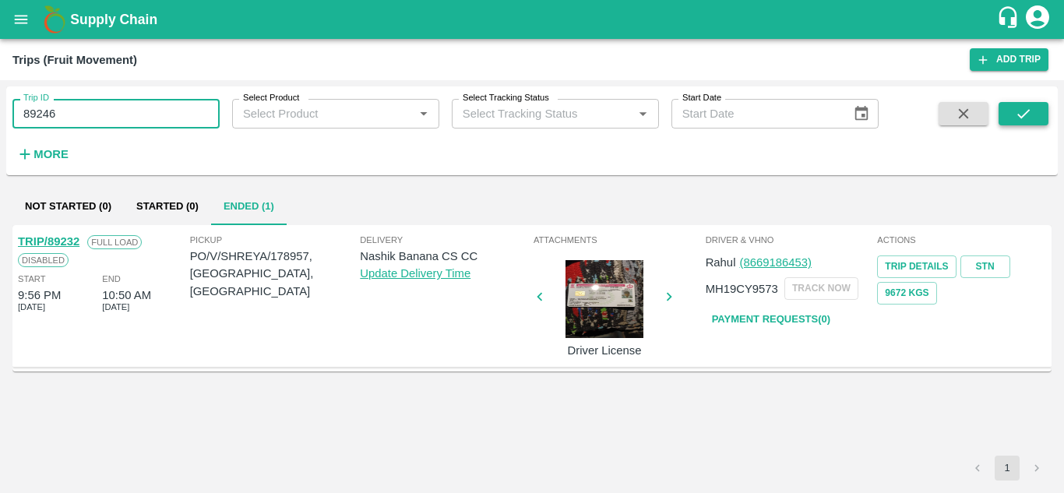
type input "89246"
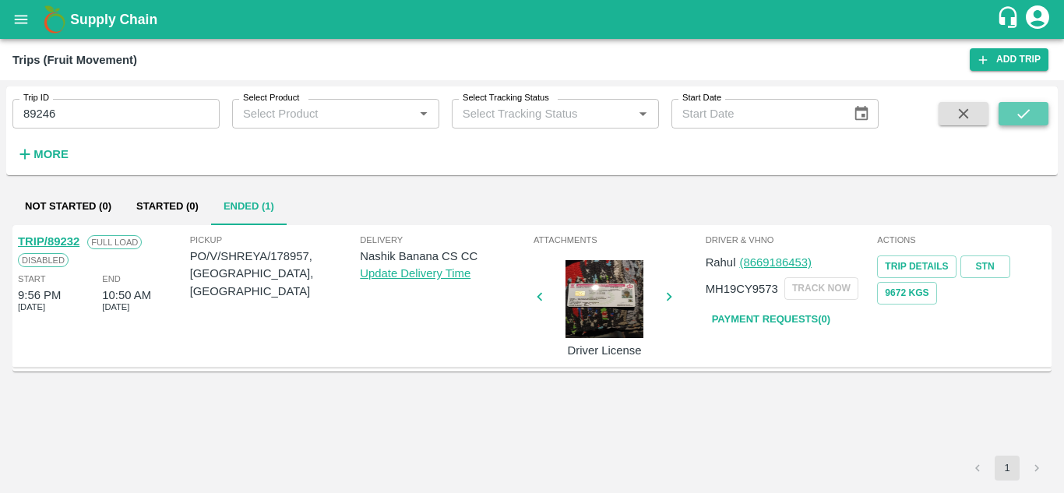
click at [1023, 104] on button "submit" at bounding box center [1024, 113] width 50 height 23
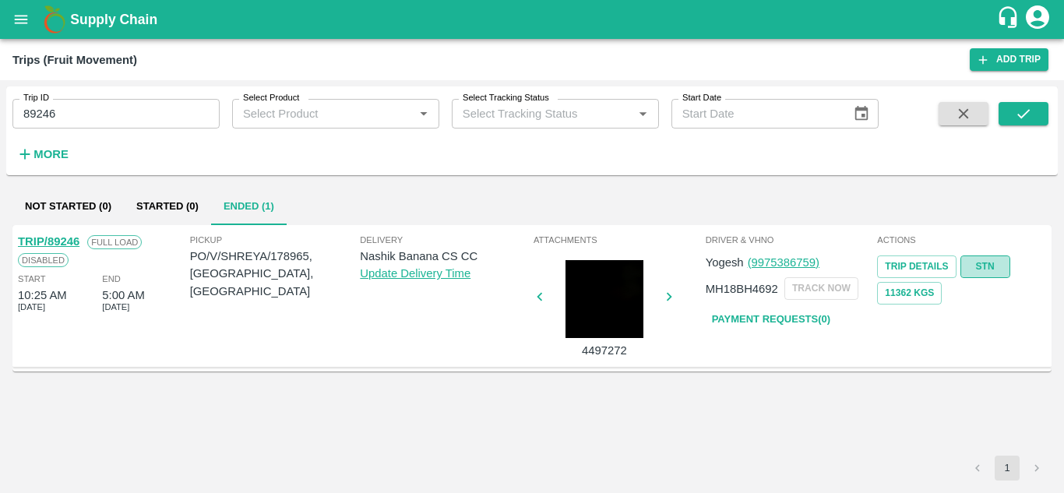
click at [998, 265] on link "STN" at bounding box center [986, 267] width 50 height 23
